Goal: Information Seeking & Learning: Check status

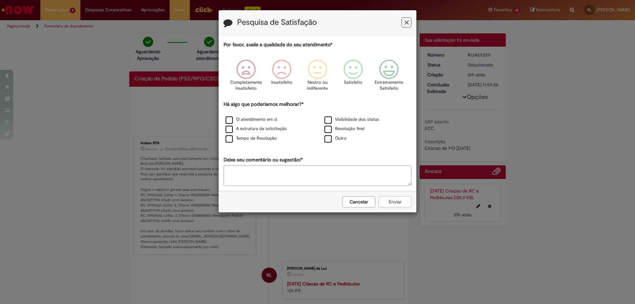
click at [405, 22] on icon "Feedback" at bounding box center [407, 22] width 4 height 7
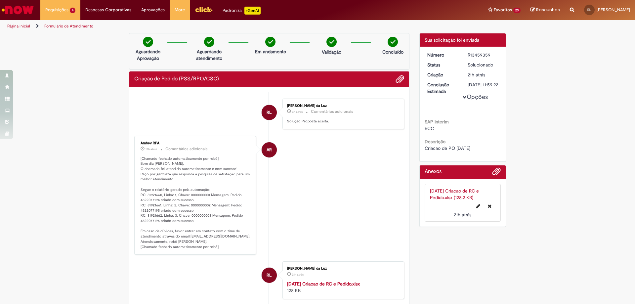
click at [149, 198] on p "[Chamado fechado automaticamente por robô] Bom dia [PERSON_NAME], O chamado foi…" at bounding box center [196, 203] width 110 height 94
copy p "4522077194"
click at [148, 210] on p "[Chamado fechado automaticamente por robô] Bom dia [PERSON_NAME], O chamado foi…" at bounding box center [196, 203] width 110 height 94
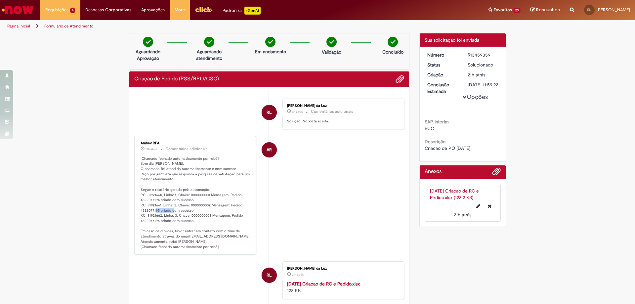
copy p "4522077195"
click at [151, 219] on p "[Chamado fechado automaticamente por robô] Bom dia [PERSON_NAME], O chamado foi…" at bounding box center [196, 203] width 110 height 94
copy p "4522077196"
